Goal: Obtain resource: Download file/media

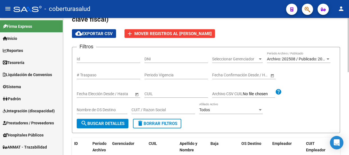
scroll to position [30, 0]
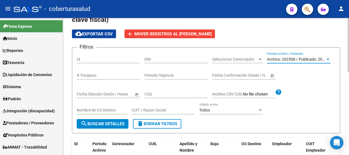
click at [326, 59] on div at bounding box center [328, 59] width 5 height 4
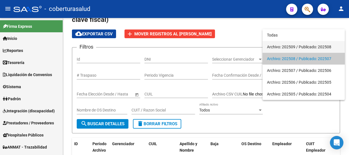
click at [290, 46] on span "Archivo: 202509 / Publicado: 202508" at bounding box center [303, 47] width 73 height 12
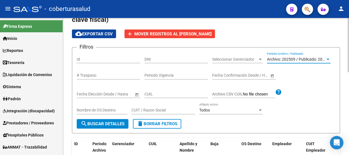
click at [113, 124] on span "search Buscar Detalles" at bounding box center [103, 123] width 44 height 5
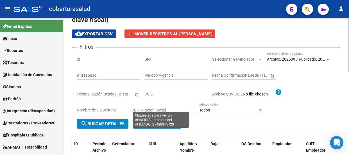
scroll to position [0, 0]
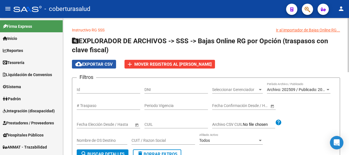
click at [91, 62] on span "cloud_download Exportar CSV" at bounding box center [93, 64] width 37 height 5
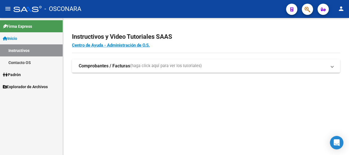
click at [28, 87] on span "Explorador de Archivos" at bounding box center [25, 87] width 45 height 6
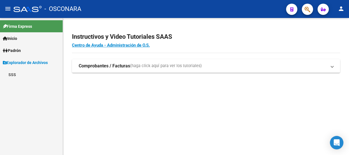
click at [28, 75] on link "SSS" at bounding box center [31, 75] width 63 height 12
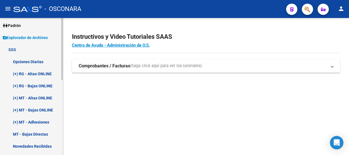
scroll to position [51, 0]
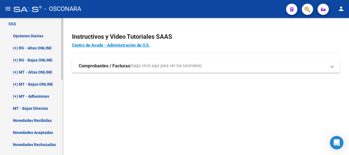
click at [34, 56] on link "(+) RG - Bajas ONLINE" at bounding box center [31, 60] width 63 height 12
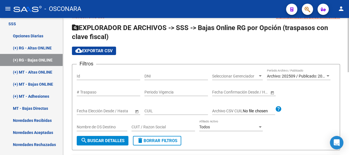
scroll to position [25, 0]
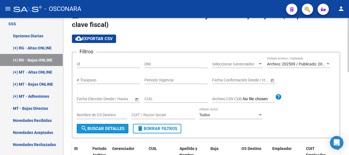
click at [101, 128] on span "search Buscar Detalles" at bounding box center [103, 128] width 44 height 5
click at [90, 36] on span "cloud_download Exportar CSV" at bounding box center [93, 38] width 37 height 5
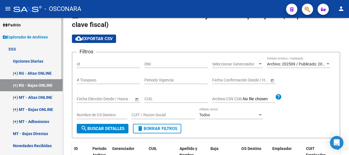
scroll to position [0, 0]
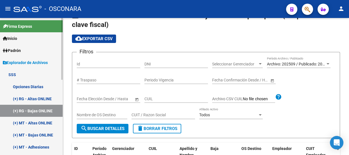
click at [25, 52] on link "Padrón" at bounding box center [31, 50] width 63 height 12
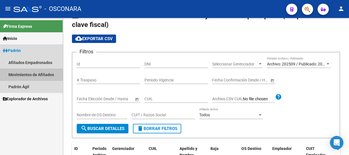
click at [29, 75] on link "Movimientos de Afiliados" at bounding box center [31, 75] width 63 height 12
click at [29, 74] on link "Movimientos de Afiliados" at bounding box center [31, 75] width 63 height 12
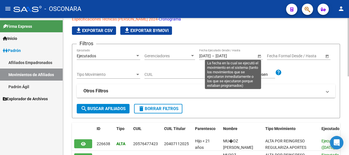
click at [260, 53] on span "Open calendar" at bounding box center [259, 55] width 13 height 13
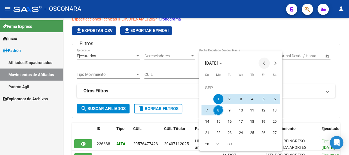
click at [264, 62] on button "Previous month" at bounding box center [264, 63] width 11 height 11
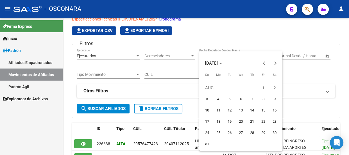
click at [241, 101] on span "6" at bounding box center [241, 99] width 10 height 10
type input "[DATE]"
click at [276, 63] on button "Next month" at bounding box center [275, 63] width 11 height 11
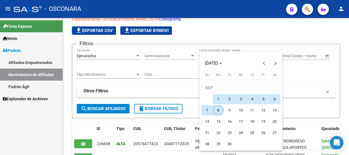
click at [218, 109] on span "8" at bounding box center [218, 110] width 10 height 10
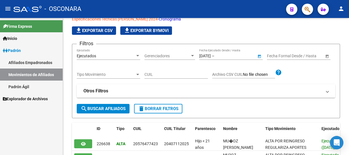
type input "[DATE]"
click at [128, 75] on span "Tipo Movimiento" at bounding box center [106, 74] width 58 height 5
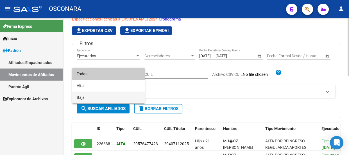
click at [88, 98] on span "Baja" at bounding box center [109, 98] width 64 height 12
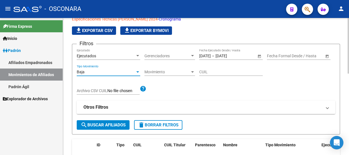
click at [107, 123] on span "search Buscar Afiliados" at bounding box center [103, 125] width 45 height 5
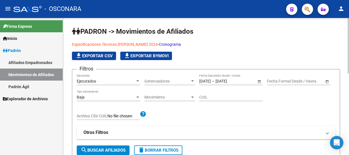
click at [102, 60] on app-list-header "PADRON -> Movimientos de Afiliados Especificaciones Técnicas PADRON - Agosto 20…" at bounding box center [206, 93] width 268 height 133
click at [100, 57] on span "file_download Exportar CSV" at bounding box center [93, 55] width 37 height 5
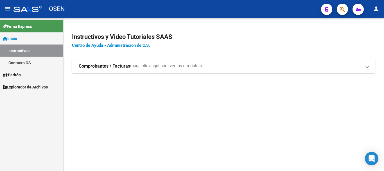
click at [40, 89] on span "Explorador de Archivos" at bounding box center [25, 87] width 45 height 6
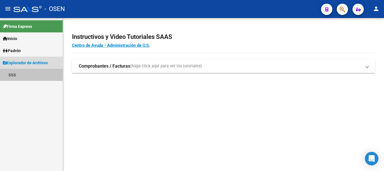
click at [31, 74] on link "SSS" at bounding box center [31, 75] width 63 height 12
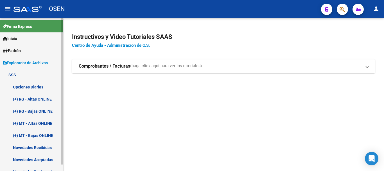
click at [41, 110] on link "(+) RG - Bajas ONLINE" at bounding box center [31, 111] width 63 height 12
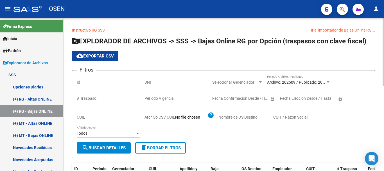
drag, startPoint x: 118, startPoint y: 148, endPoint x: 130, endPoint y: 138, distance: 15.3
click at [120, 148] on span "search Buscar Detalles" at bounding box center [104, 147] width 44 height 5
click at [94, 60] on button "cloud_download Exportar CSV" at bounding box center [95, 56] width 46 height 10
click at [24, 49] on link "Padrón" at bounding box center [31, 50] width 63 height 12
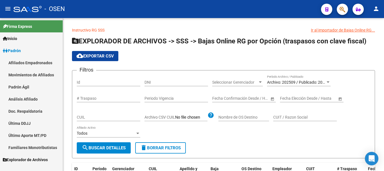
click at [32, 73] on link "Movimientos de Afiliados" at bounding box center [31, 75] width 63 height 12
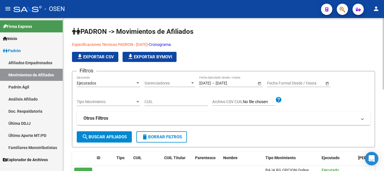
click at [160, 138] on span "delete Borrar Filtros" at bounding box center [161, 136] width 40 height 5
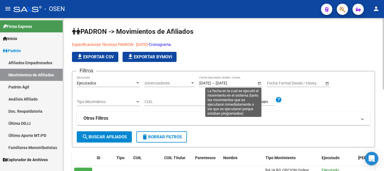
click at [258, 85] on span "Open calendar" at bounding box center [259, 82] width 13 height 13
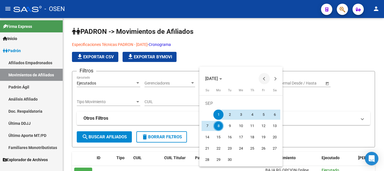
click at [263, 80] on span "Previous month" at bounding box center [264, 78] width 11 height 11
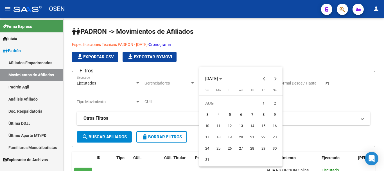
click at [241, 112] on span "6" at bounding box center [241, 114] width 10 height 10
type input "[DATE]"
click at [277, 76] on span "Next month" at bounding box center [275, 78] width 11 height 11
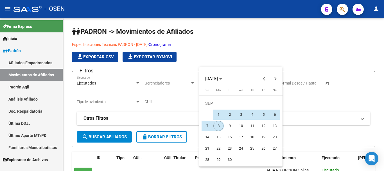
click at [216, 122] on span "8" at bounding box center [218, 126] width 10 height 10
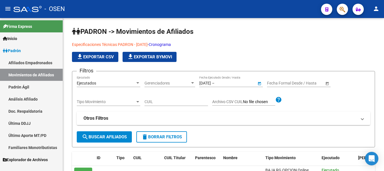
type input "[DATE]"
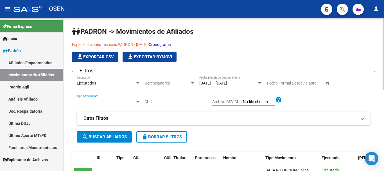
click at [123, 101] on span "Tipo Movimiento" at bounding box center [106, 101] width 58 height 5
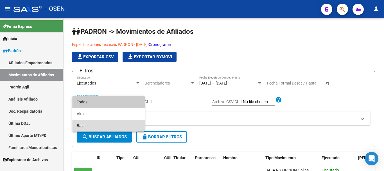
click at [103, 122] on span "Baja" at bounding box center [109, 126] width 64 height 12
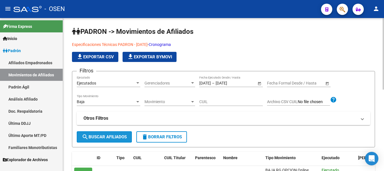
click at [106, 134] on span "search Buscar Afiliados" at bounding box center [104, 136] width 45 height 5
click at [105, 58] on span "file_download Exportar CSV" at bounding box center [94, 56] width 37 height 5
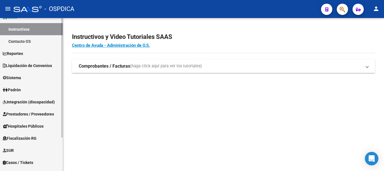
scroll to position [43, 0]
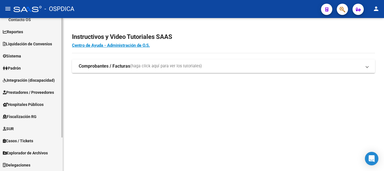
click at [27, 152] on span "Explorador de Archivos" at bounding box center [25, 153] width 45 height 6
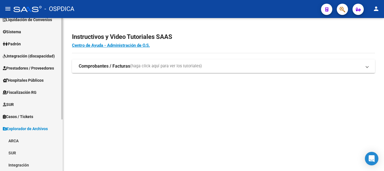
scroll to position [67, 0]
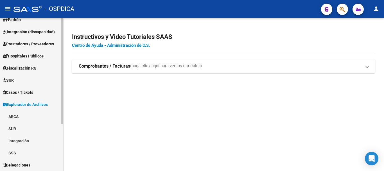
click at [23, 151] on link "SSS" at bounding box center [31, 153] width 63 height 12
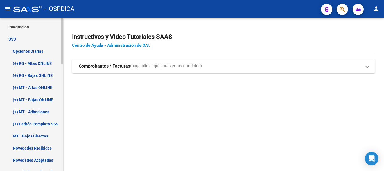
scroll to position [180, 0]
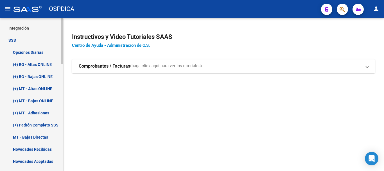
click at [37, 75] on link "(+) RG - Bajas ONLINE" at bounding box center [31, 76] width 63 height 12
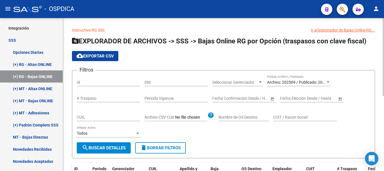
click at [103, 150] on span "search Buscar Detalles" at bounding box center [104, 147] width 44 height 5
click at [97, 53] on span "cloud_download Exportar CSV" at bounding box center [94, 55] width 37 height 5
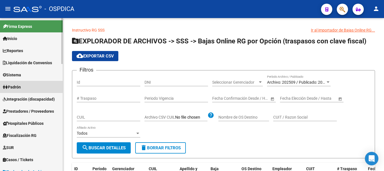
click at [19, 85] on span "Padrón" at bounding box center [12, 87] width 18 height 6
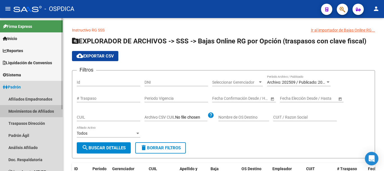
click at [33, 110] on link "Movimientos de Afiliados" at bounding box center [31, 111] width 63 height 12
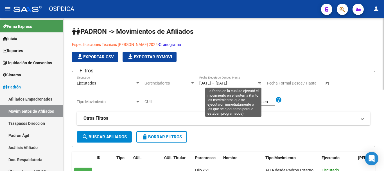
click at [258, 83] on span "Open calendar" at bounding box center [259, 82] width 13 height 13
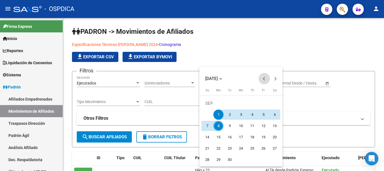
drag, startPoint x: 266, startPoint y: 77, endPoint x: 263, endPoint y: 83, distance: 7.2
click at [266, 77] on span "Previous month" at bounding box center [264, 78] width 11 height 11
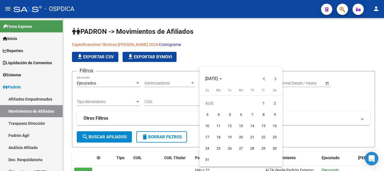
drag, startPoint x: 239, startPoint y: 114, endPoint x: 249, endPoint y: 107, distance: 11.7
click at [240, 114] on span "6" at bounding box center [241, 114] width 10 height 10
type input "[DATE]"
drag, startPoint x: 276, startPoint y: 78, endPoint x: 261, endPoint y: 95, distance: 22.9
click at [275, 79] on button "Next month" at bounding box center [275, 78] width 11 height 11
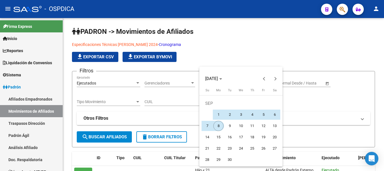
click at [221, 127] on span "8" at bounding box center [218, 126] width 10 height 10
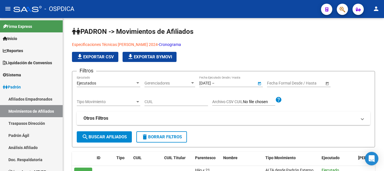
type input "[DATE]"
click at [107, 105] on div "Tipo Movimiento Tipo Movimiento" at bounding box center [109, 99] width 64 height 11
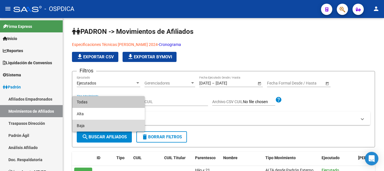
click at [85, 124] on span "Baja" at bounding box center [109, 126] width 64 height 12
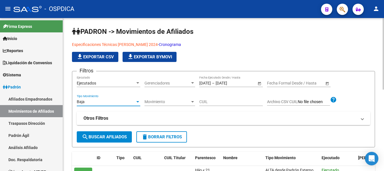
click at [96, 137] on span "search Buscar Afiliados" at bounding box center [104, 136] width 45 height 5
click at [99, 55] on button "file_download Exportar CSV" at bounding box center [95, 57] width 46 height 10
